Goal: Register for event/course: Sign up to attend an event or enroll in a course

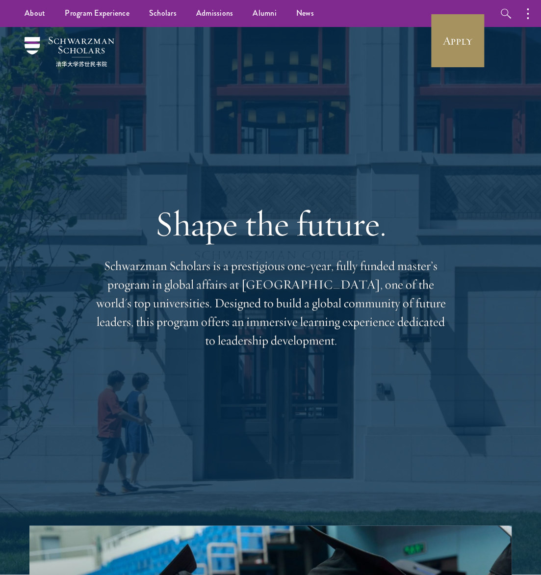
click at [453, 45] on link "Apply" at bounding box center [457, 40] width 55 height 55
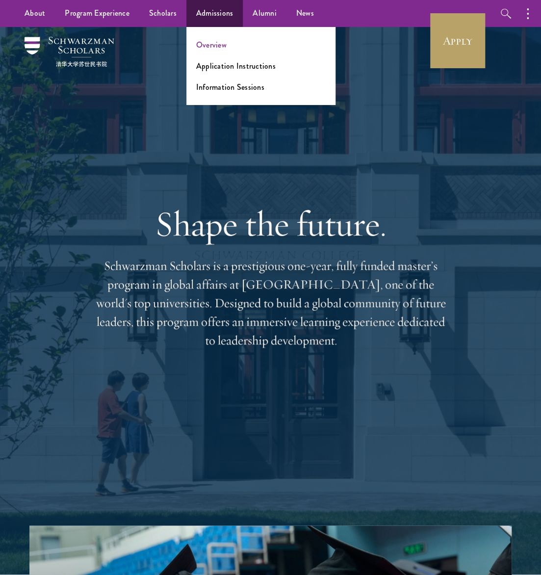
click at [217, 48] on link "Overview" at bounding box center [211, 44] width 30 height 11
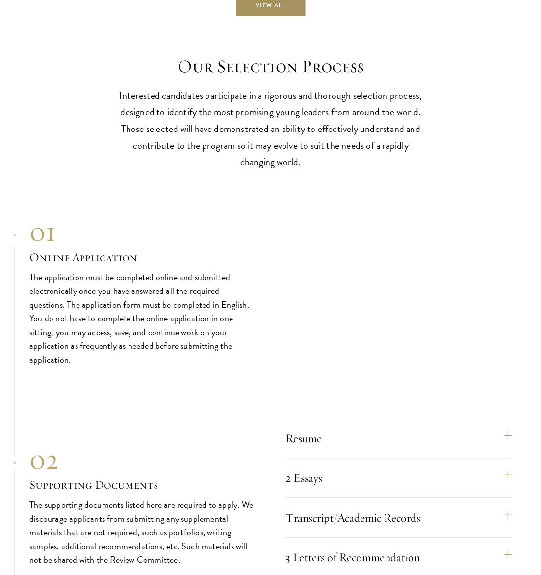
scroll to position [2820, 0]
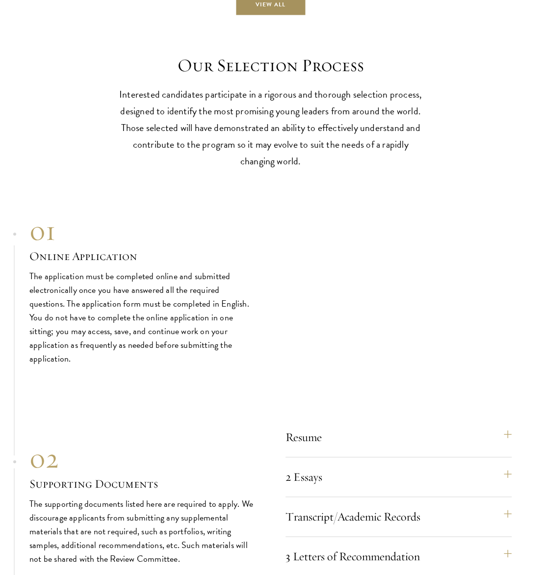
click at [287, 16] on link "View All" at bounding box center [270, 5] width 71 height 22
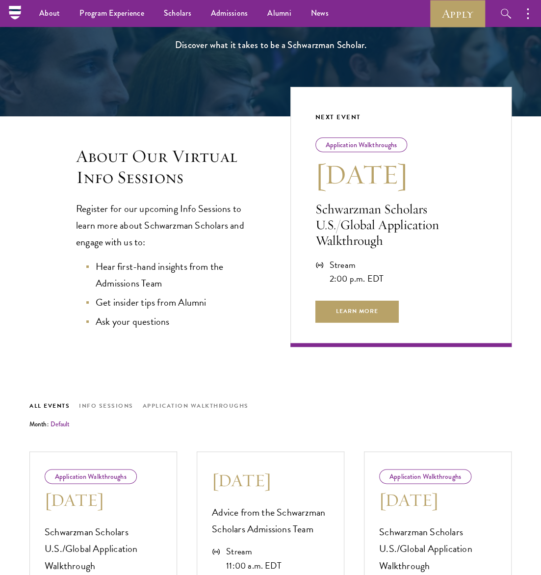
scroll to position [134, 0]
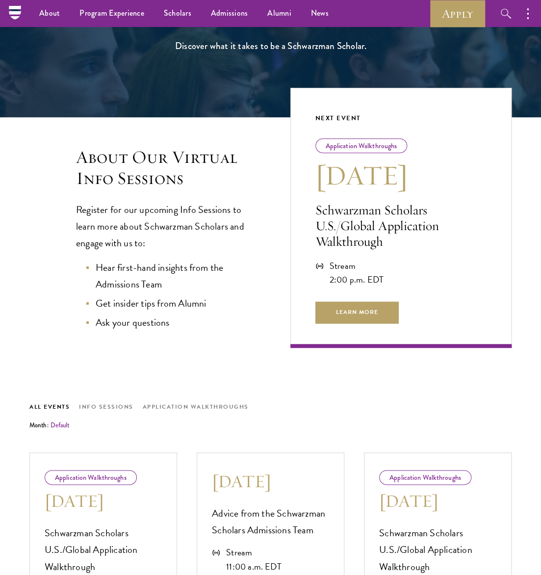
click at [107, 296] on div "About Our Virtual Info Sessions Register for our upcoming Info Sessions to lear…" at bounding box center [270, 483] width 482 height 732
click at [105, 402] on button "Info Sessions" at bounding box center [106, 407] width 54 height 11
